Goal: Information Seeking & Learning: Learn about a topic

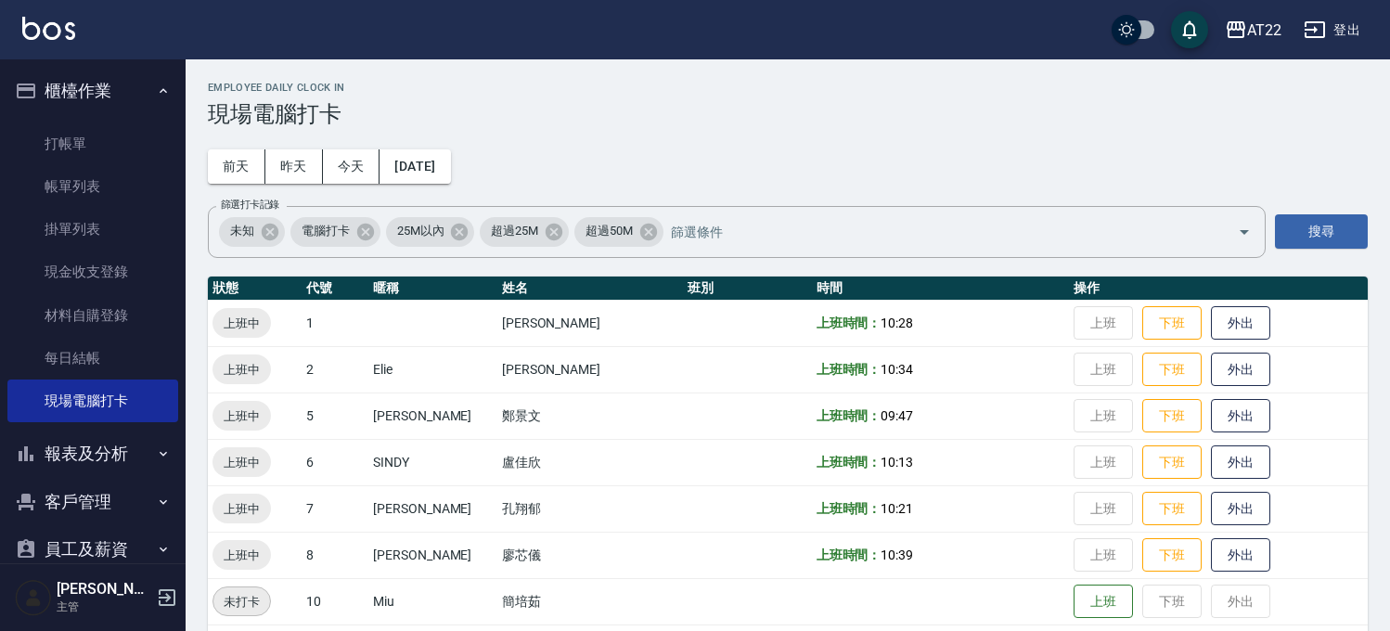
scroll to position [464, 0]
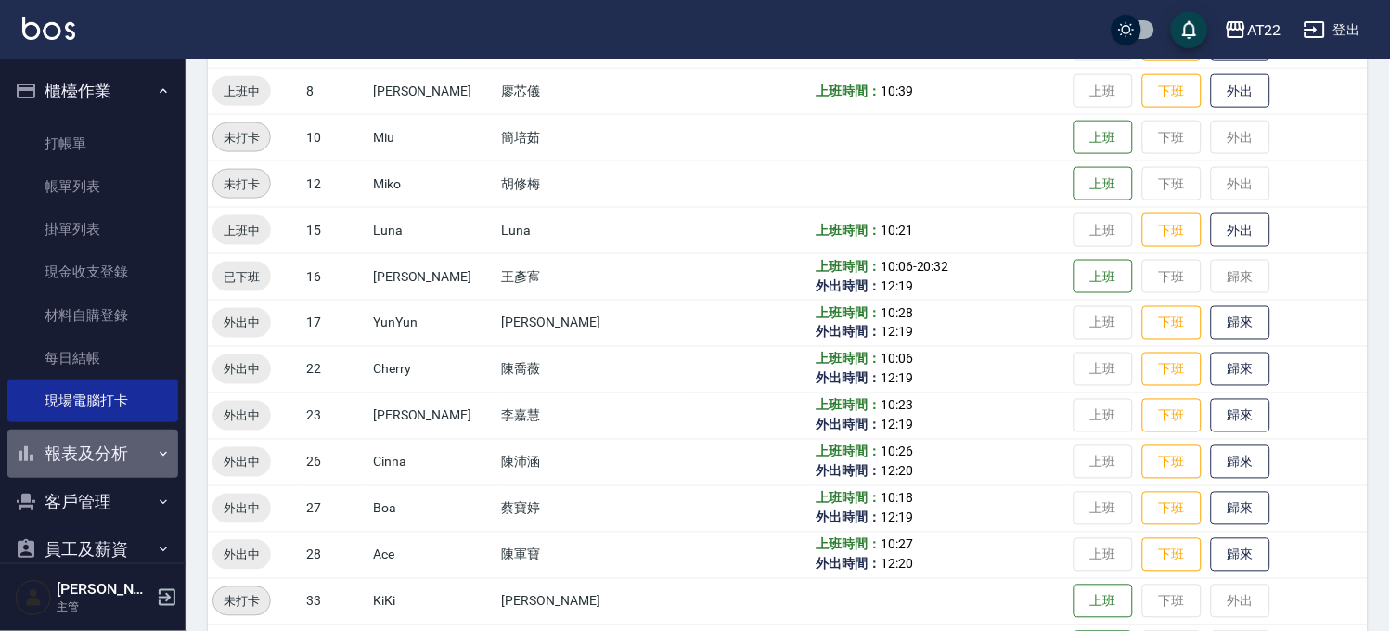
click at [140, 452] on button "報表及分析" at bounding box center [92, 454] width 171 height 48
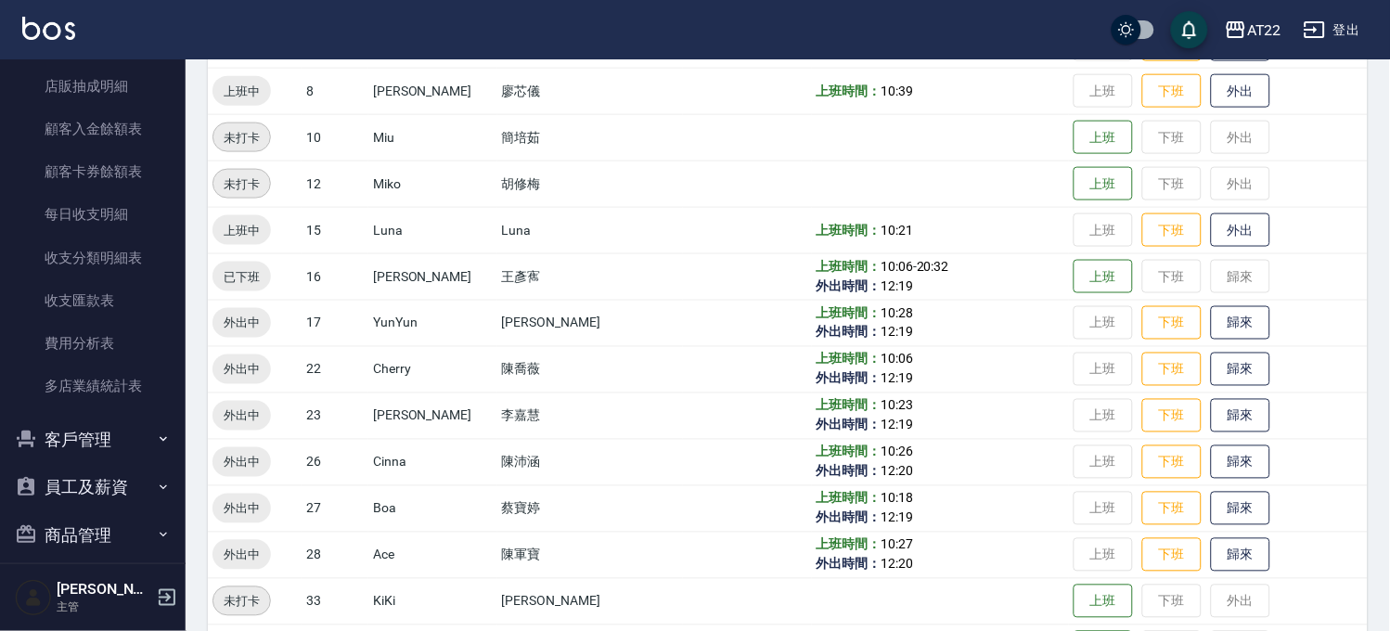
scroll to position [1129, 0]
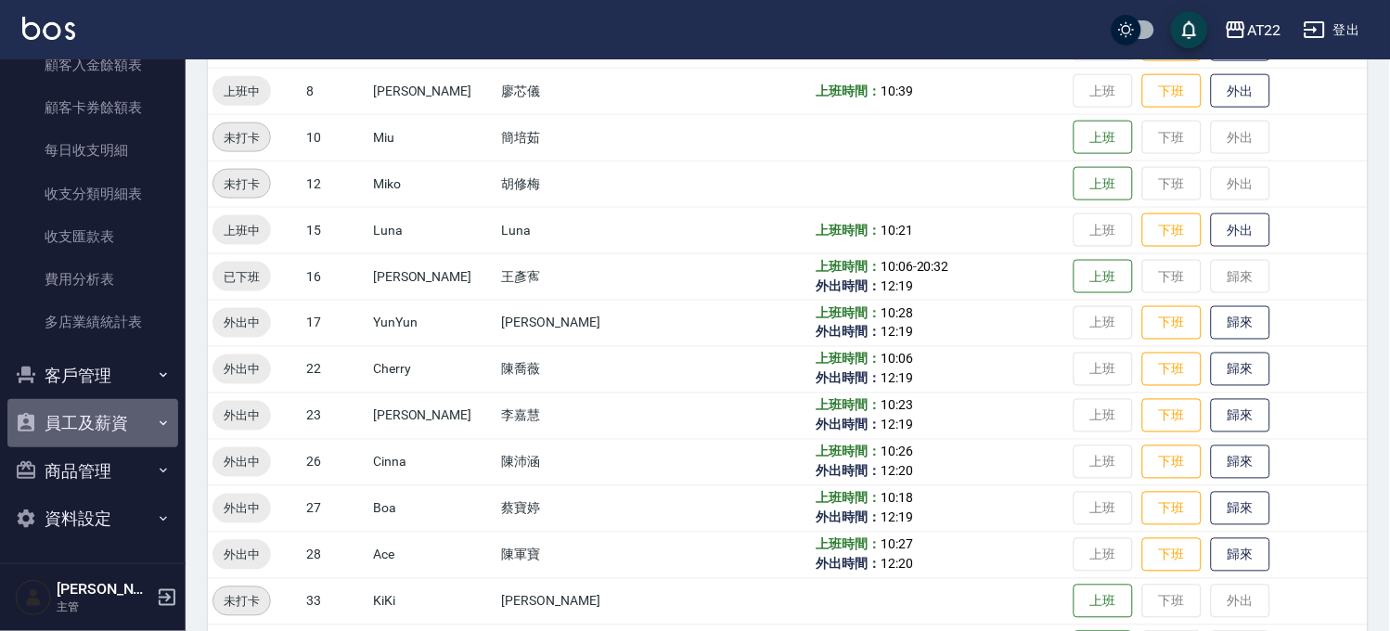
click at [131, 408] on button "員工及薪資" at bounding box center [92, 423] width 171 height 48
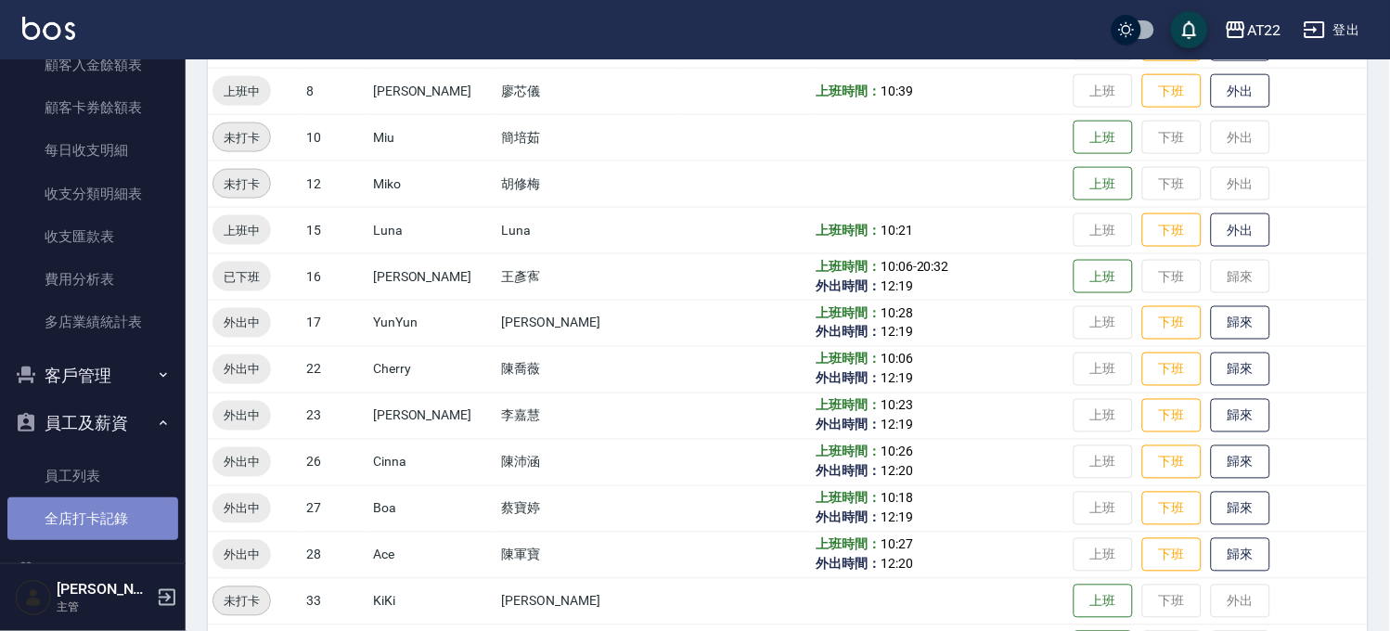
click at [125, 512] on link "全店打卡記錄" at bounding box center [92, 518] width 171 height 43
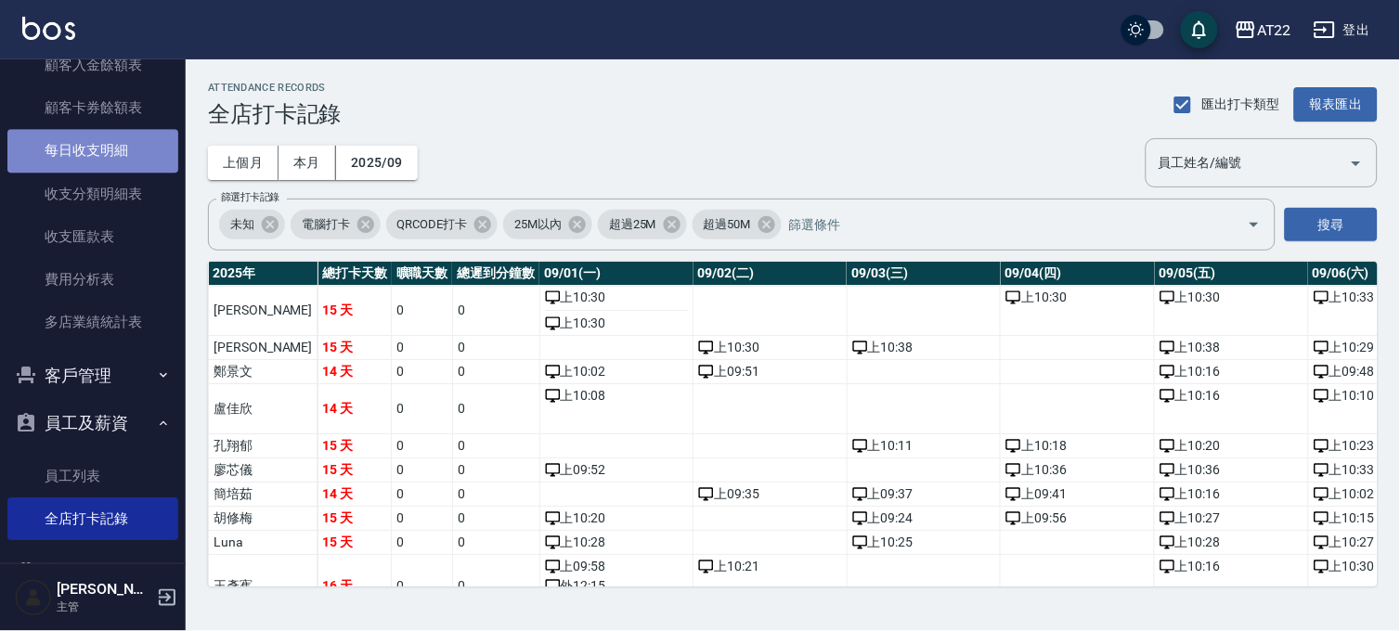
click at [123, 146] on link "每日收支明細" at bounding box center [92, 150] width 171 height 43
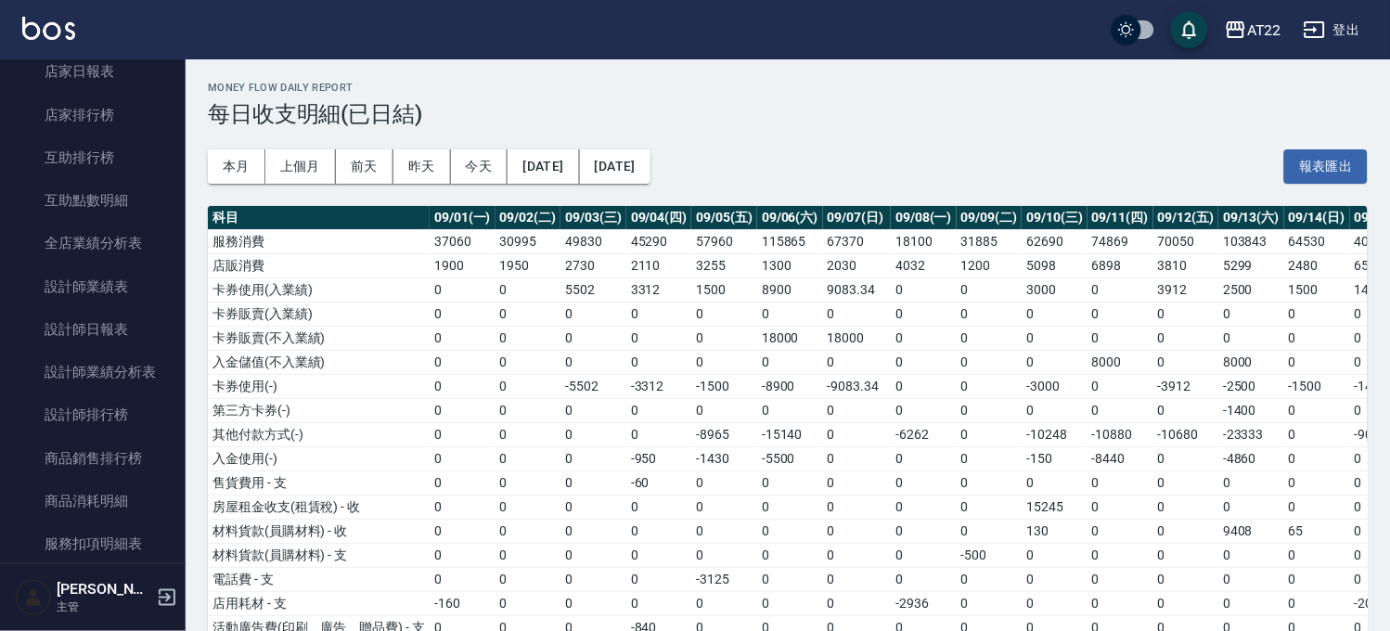
scroll to position [406, 0]
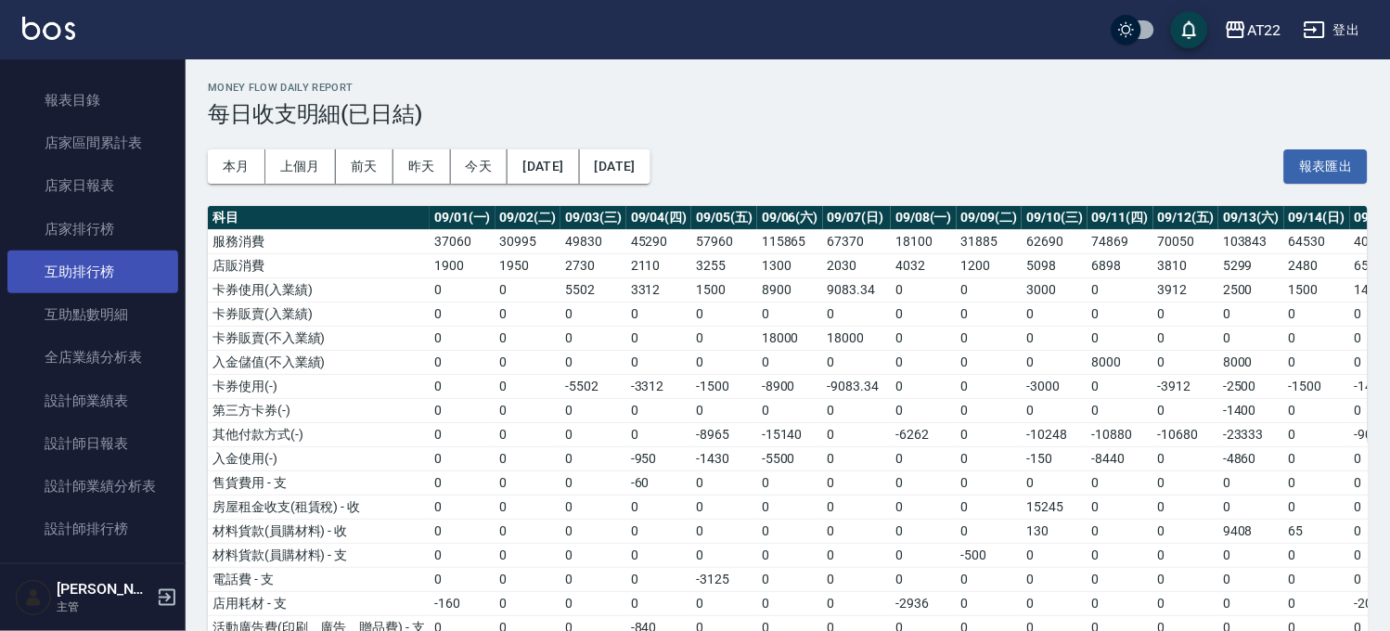
click at [141, 263] on link "互助排行榜" at bounding box center [92, 272] width 171 height 43
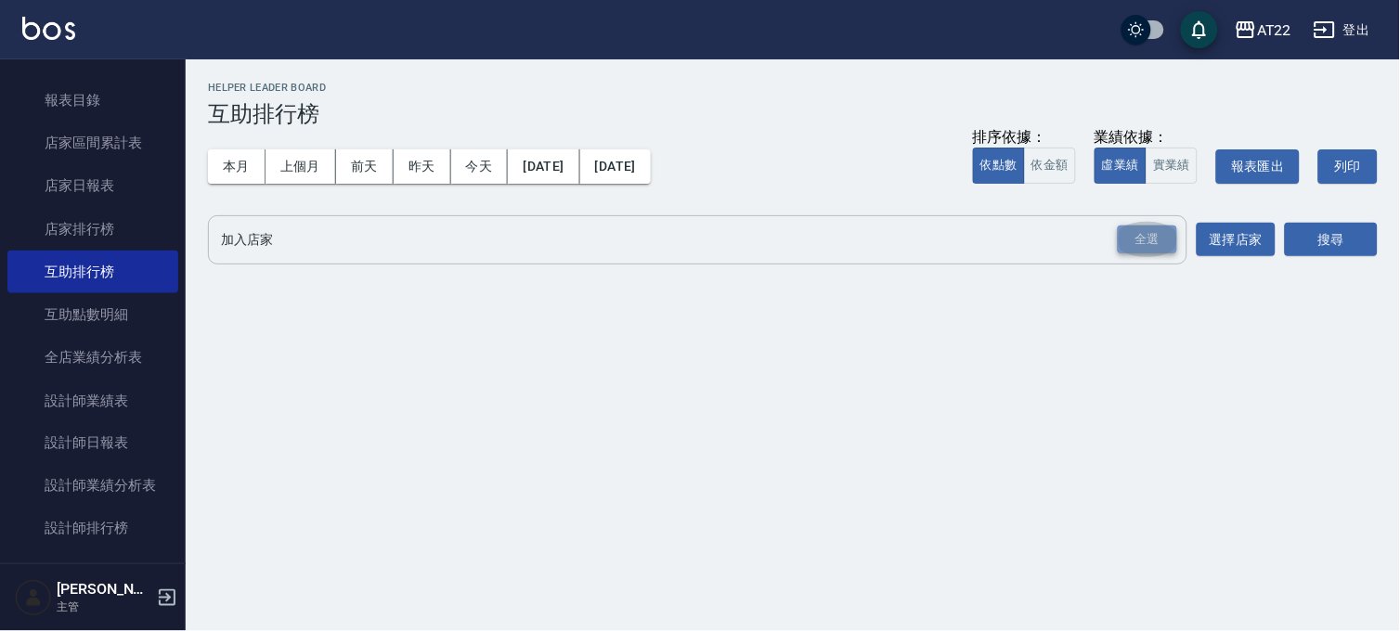
click at [1149, 237] on div "全選" at bounding box center [1146, 240] width 59 height 29
click at [1353, 227] on button "搜尋" at bounding box center [1330, 241] width 93 height 34
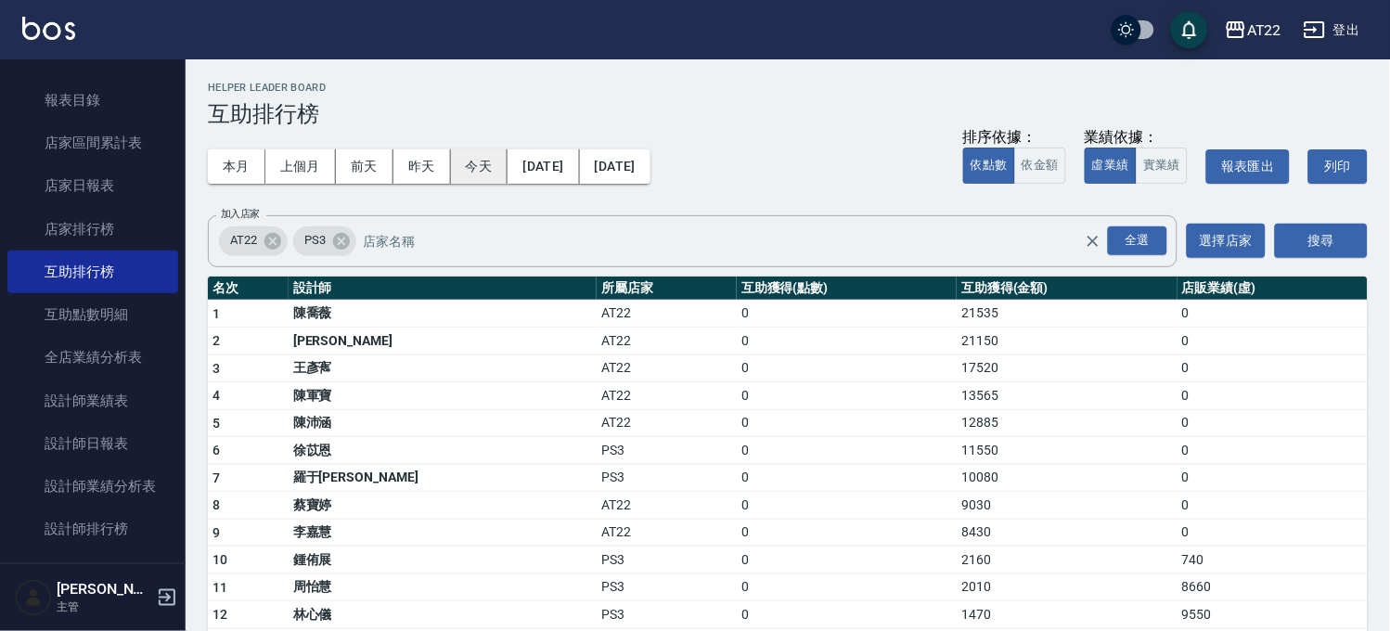
click at [475, 164] on button "今天" at bounding box center [480, 166] width 58 height 34
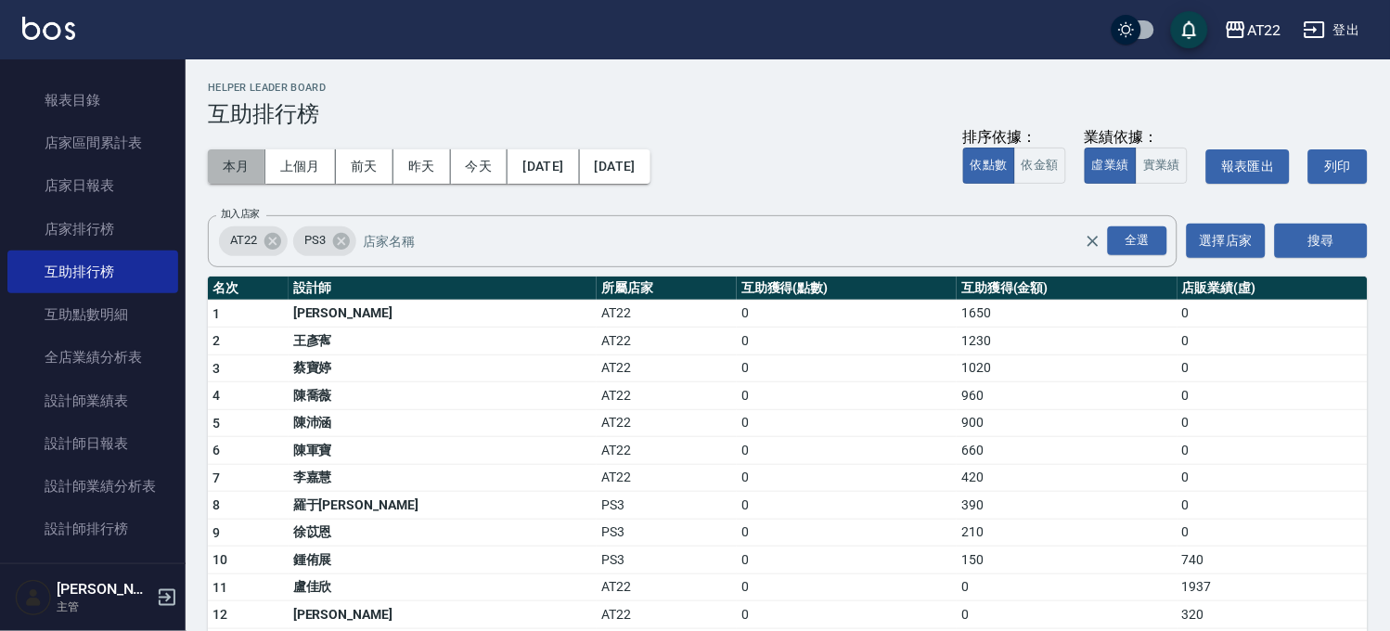
click at [238, 149] on button "本月" at bounding box center [237, 166] width 58 height 34
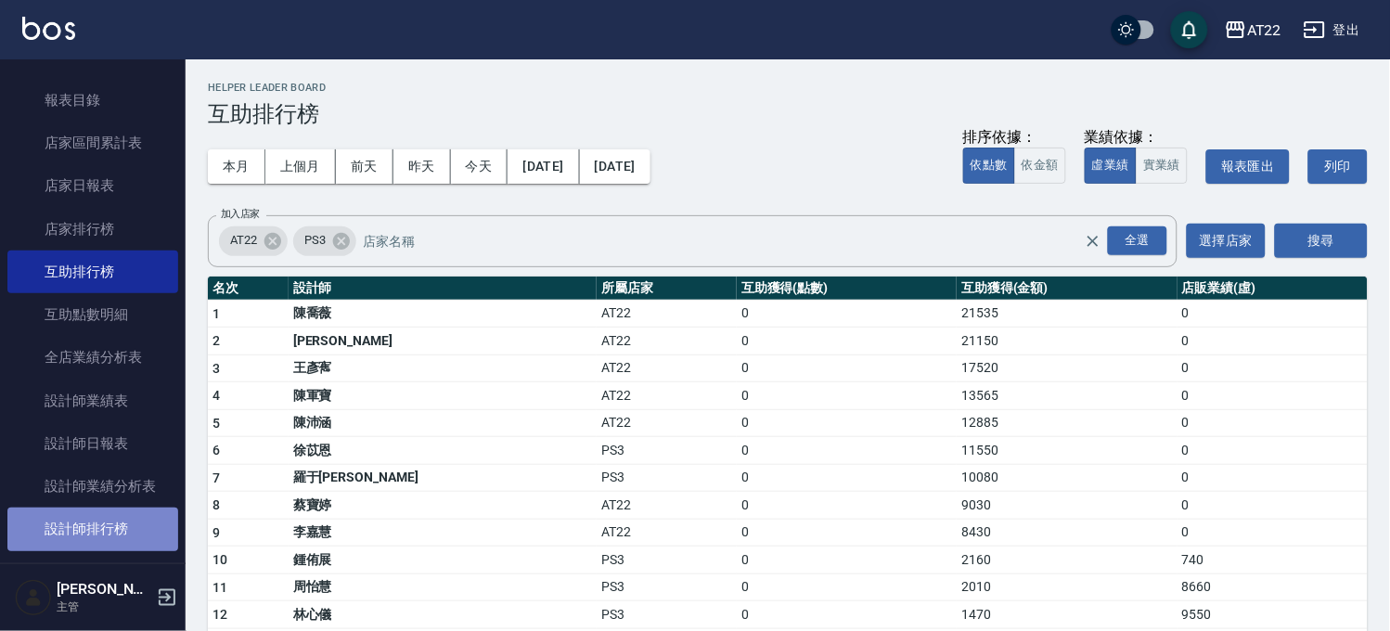
click at [118, 510] on link "設計師排行榜" at bounding box center [92, 529] width 171 height 43
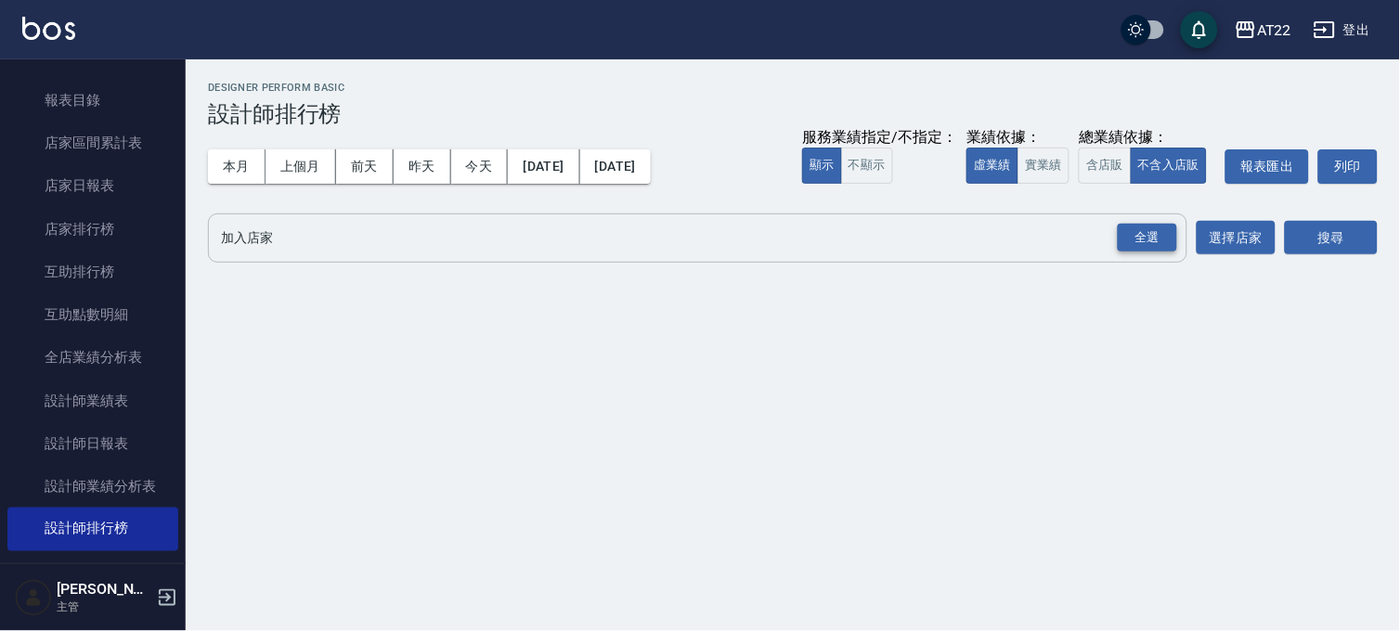
click at [1173, 226] on div "全選" at bounding box center [1146, 238] width 59 height 29
click at [1334, 243] on button "搜尋" at bounding box center [1330, 239] width 93 height 34
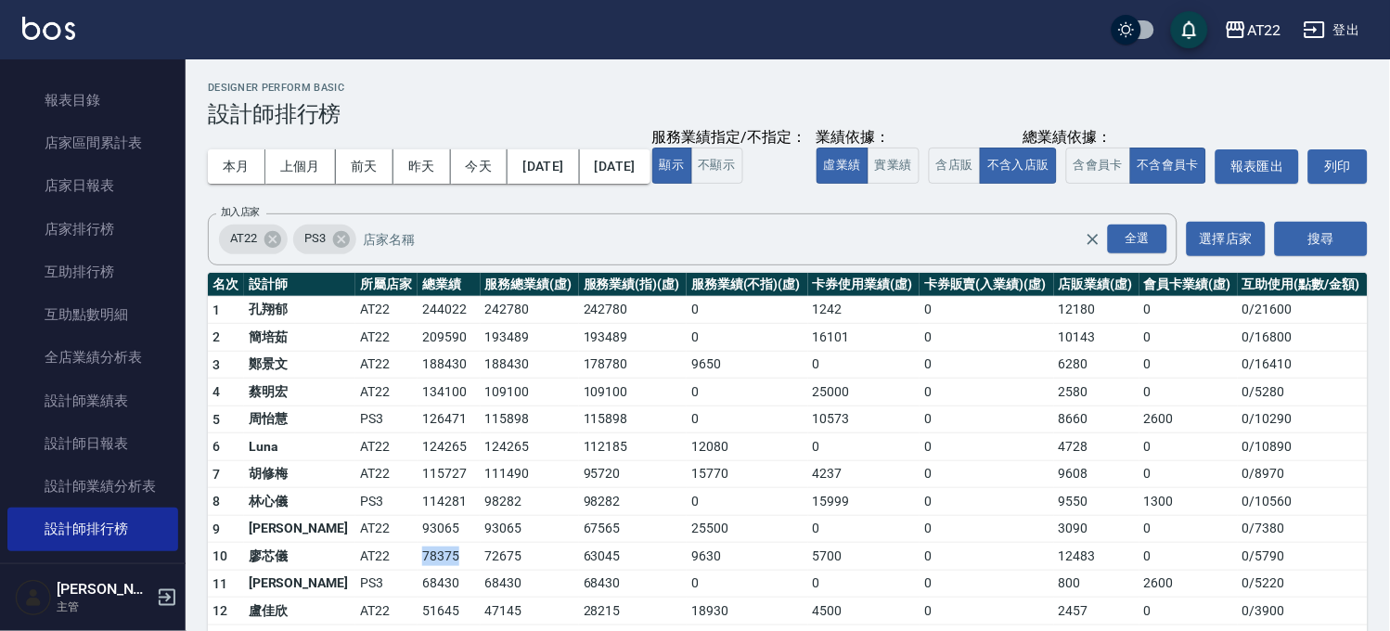
drag, startPoint x: 368, startPoint y: 588, endPoint x: 412, endPoint y: 597, distance: 45.3
click at [418, 571] on td "78375" at bounding box center [449, 557] width 62 height 28
click at [929, 184] on button "含店販" at bounding box center [955, 166] width 52 height 36
drag, startPoint x: 373, startPoint y: 400, endPoint x: 421, endPoint y: 410, distance: 49.3
click at [421, 379] on td "194710" at bounding box center [449, 365] width 62 height 28
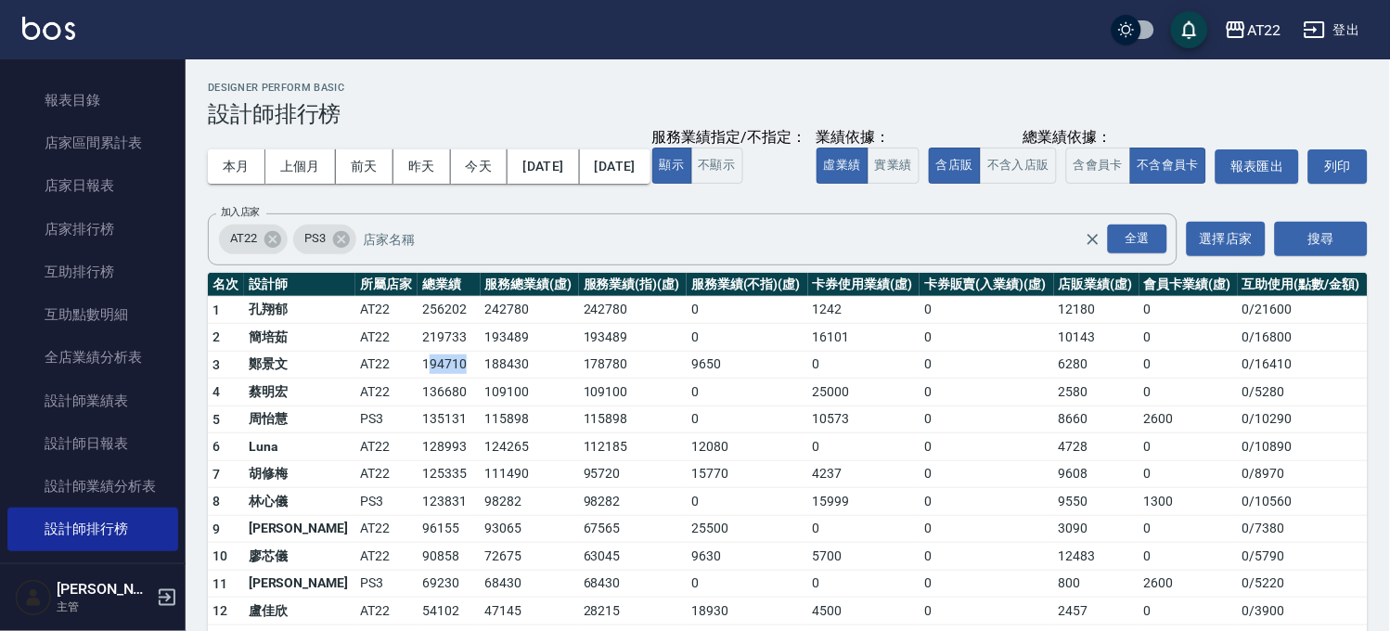
click at [421, 379] on td "194710" at bounding box center [449, 365] width 62 height 28
drag, startPoint x: 359, startPoint y: 418, endPoint x: 455, endPoint y: 431, distance: 96.5
click at [455, 406] on tr "4 [PERSON_NAME]AT22 136680 109100 109100 0 25000 0 2580 0 0 / 5280" at bounding box center [788, 393] width 1160 height 28
click at [481, 406] on td "109100" at bounding box center [530, 393] width 98 height 28
drag, startPoint x: 371, startPoint y: 421, endPoint x: 425, endPoint y: 427, distance: 54.1
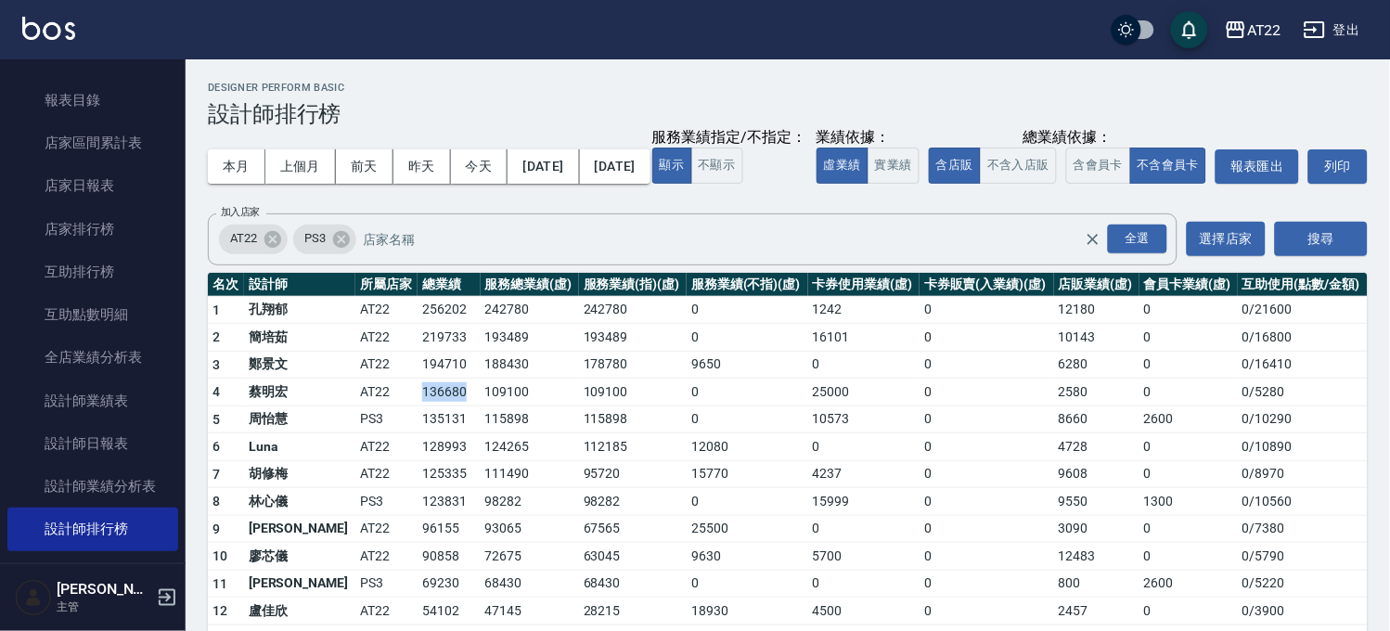
click at [425, 406] on td "136680" at bounding box center [449, 393] width 62 height 28
drag, startPoint x: 364, startPoint y: 446, endPoint x: 1025, endPoint y: 451, distance: 660.8
click at [1025, 433] on tr "5 [PERSON_NAME]PS3 135131 115898 115898 0 10573 0 8660 2600 0 / 10290" at bounding box center [788, 420] width 1160 height 28
click at [1090, 433] on td "8660" at bounding box center [1096, 420] width 85 height 28
drag, startPoint x: 1277, startPoint y: 421, endPoint x: 1063, endPoint y: 420, distance: 214.4
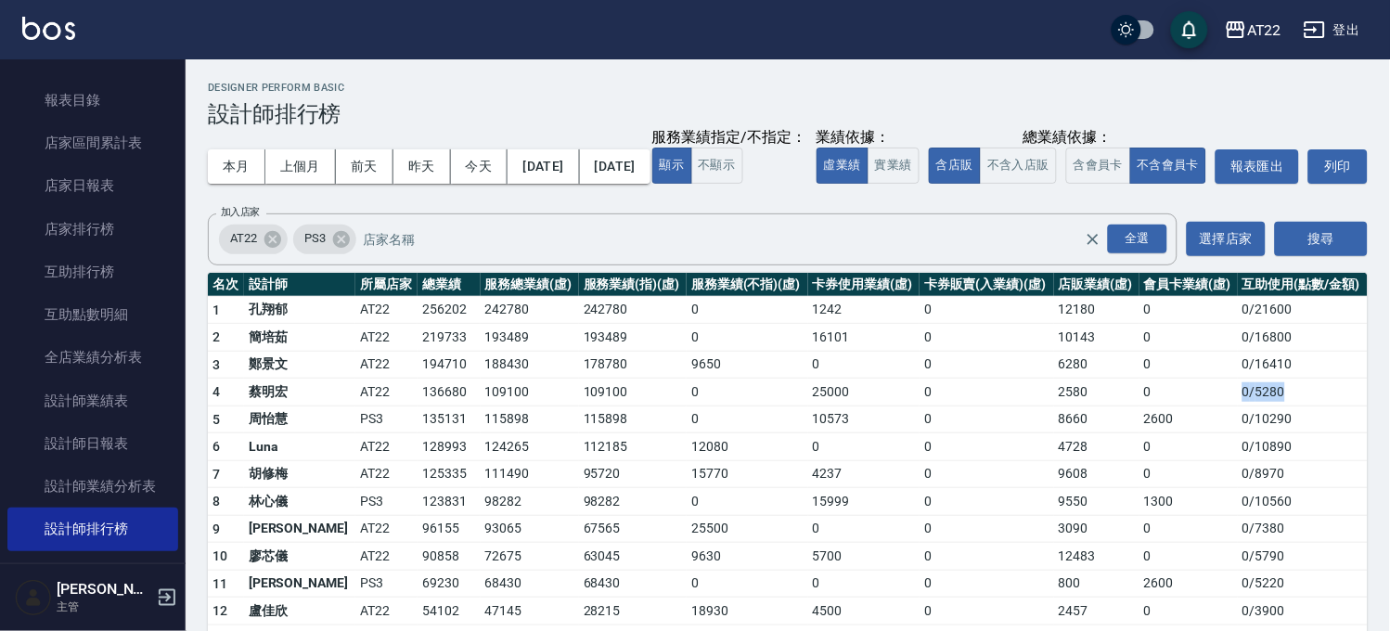
click at [1181, 406] on tr "4 [PERSON_NAME]AT22 136680 109100 109100 0 25000 0 2580 0 0 / 5280" at bounding box center [788, 393] width 1160 height 28
click at [1054, 406] on td "2580" at bounding box center [1096, 393] width 85 height 28
drag, startPoint x: 1071, startPoint y: 421, endPoint x: 965, endPoint y: 437, distance: 107.0
click at [965, 406] on tr "4 [PERSON_NAME]AT22 136680 109100 109100 0 25000 0 2580 0 0 / 5280" at bounding box center [788, 393] width 1160 height 28
click at [965, 406] on td "0" at bounding box center [987, 393] width 135 height 28
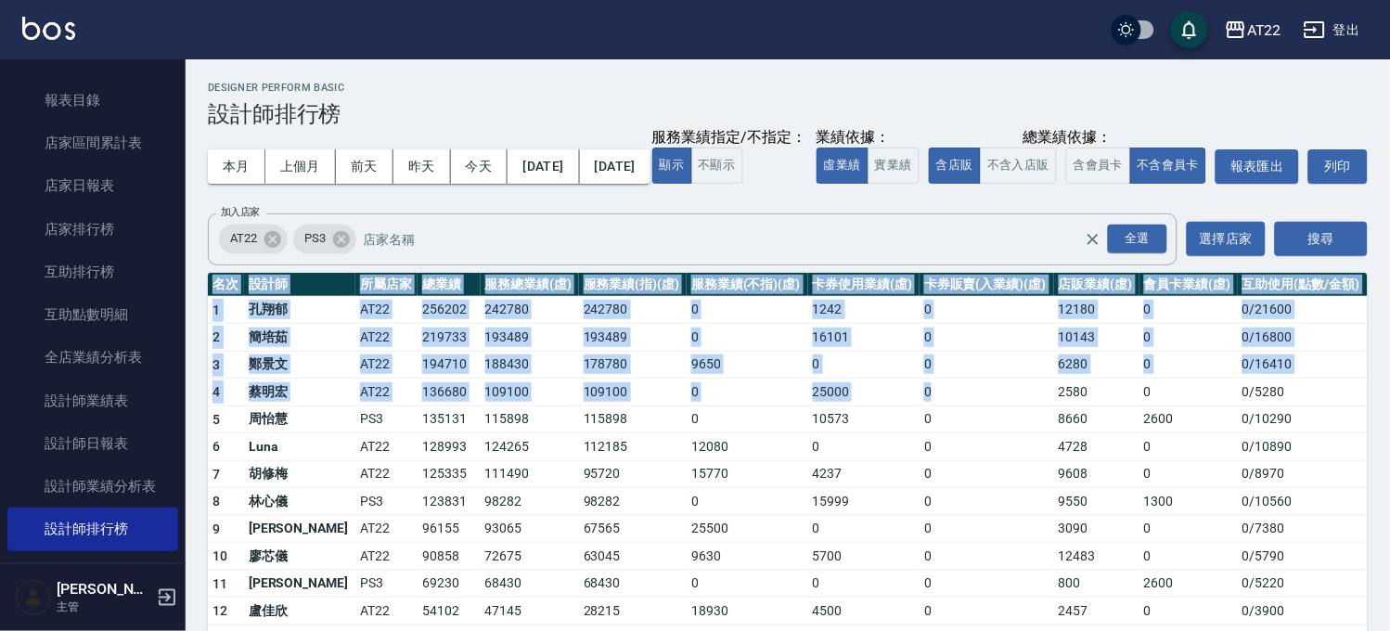
drag, startPoint x: 916, startPoint y: 423, endPoint x: 0, endPoint y: 383, distance: 916.9
click at [0, 384] on html "AT22 登出 櫃檯作業 打帳單 帳單列表 掛單列表 現金收支登錄 材料自購登錄 每日結帳 現場電腦打卡 報表及分析 報表目錄 店家區間累計表 店家日報表 店…" at bounding box center [695, 390] width 1390 height 781
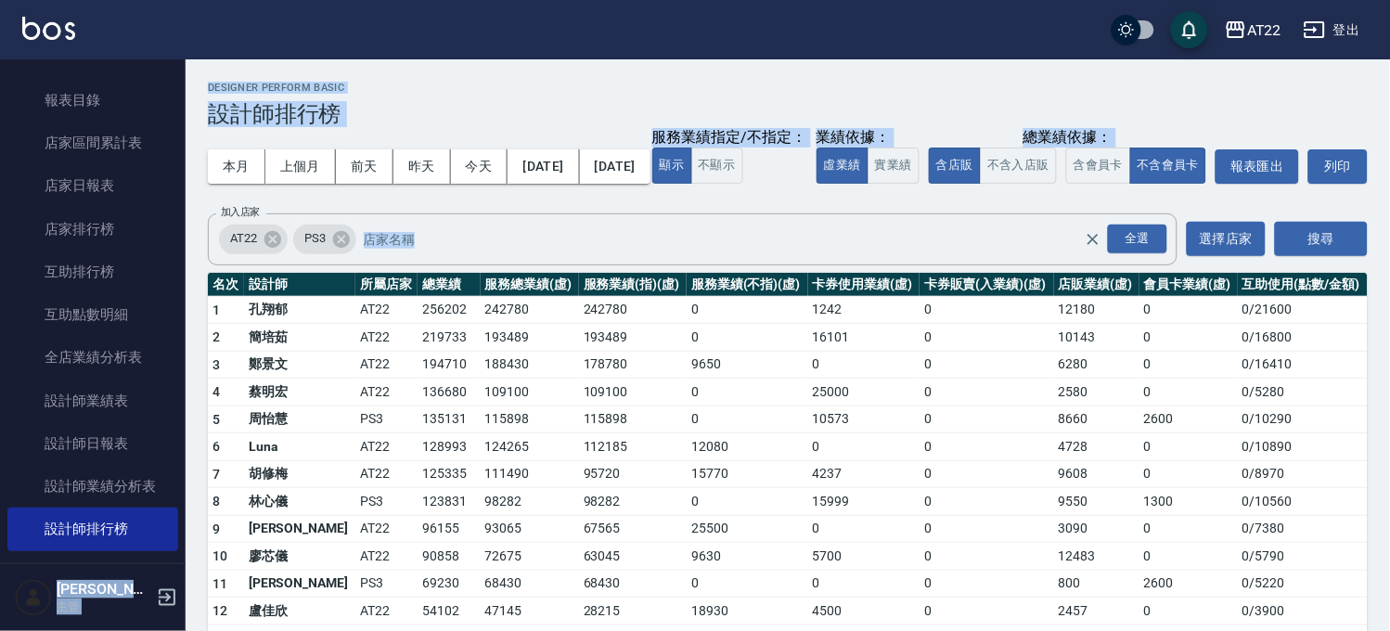
click at [0, 371] on html "AT22 登出 櫃檯作業 打帳單 帳單列表 掛單列表 現金收支登錄 材料自購登錄 每日結帳 現場電腦打卡 報表及分析 報表目錄 店家區間累計表 店家日報表 店…" at bounding box center [695, 390] width 1390 height 781
click at [51, 309] on link "互助點數明細" at bounding box center [92, 314] width 171 height 43
